Goal: Transaction & Acquisition: Purchase product/service

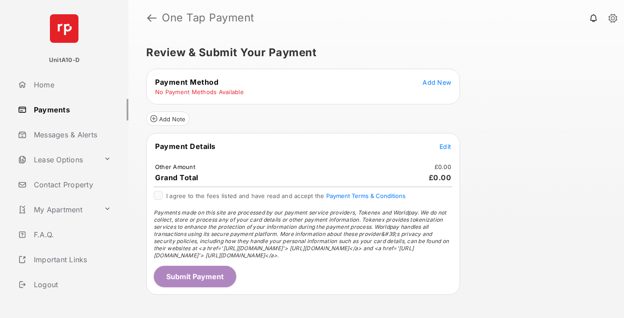
click at [437, 82] on span "Add New" at bounding box center [437, 82] width 29 height 8
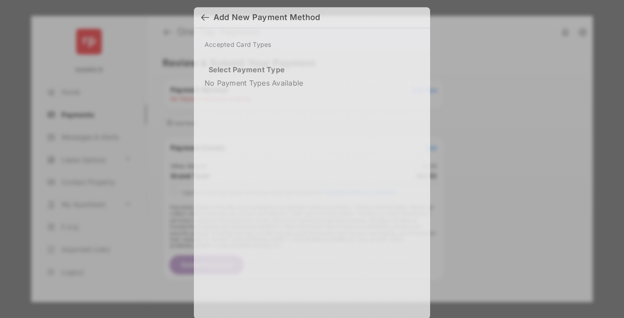
scroll to position [8, 0]
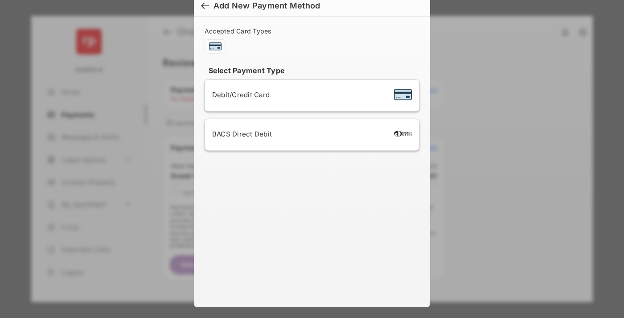
click at [310, 135] on div "BACS Direct Debit" at bounding box center [312, 134] width 200 height 17
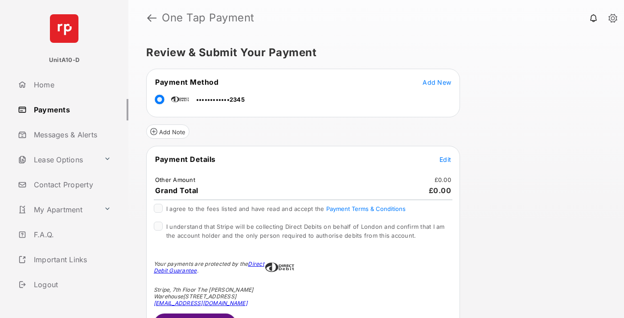
click at [446, 159] on span "Edit" at bounding box center [446, 160] width 12 height 8
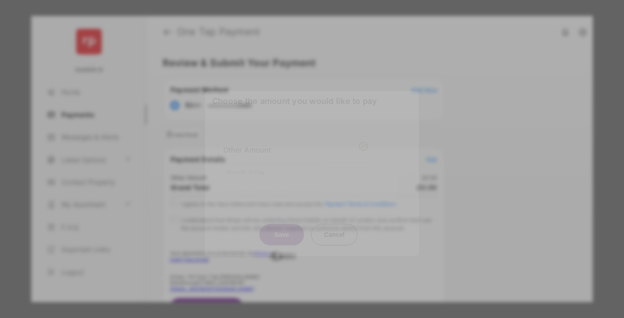
click at [296, 146] on div "Other Amount" at bounding box center [295, 149] width 144 height 15
type input "**"
click at [282, 223] on button "Save" at bounding box center [282, 233] width 45 height 21
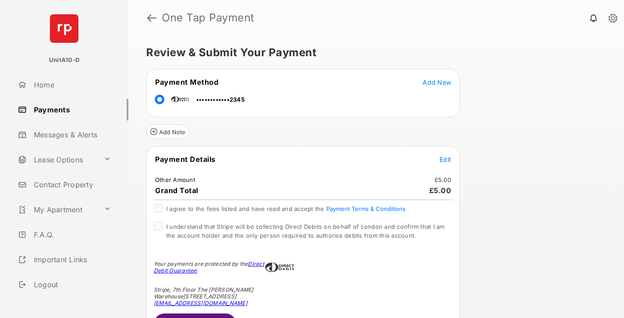
click at [446, 159] on span "Edit" at bounding box center [446, 160] width 12 height 8
click at [194, 315] on button "Submit Payment" at bounding box center [195, 324] width 83 height 21
